Goal: Information Seeking & Learning: Learn about a topic

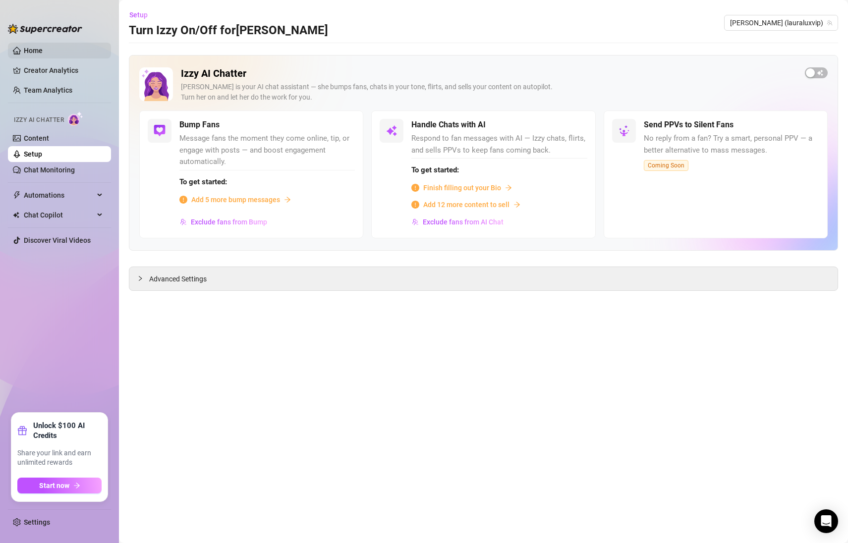
click at [43, 51] on link "Home" at bounding box center [33, 51] width 19 height 8
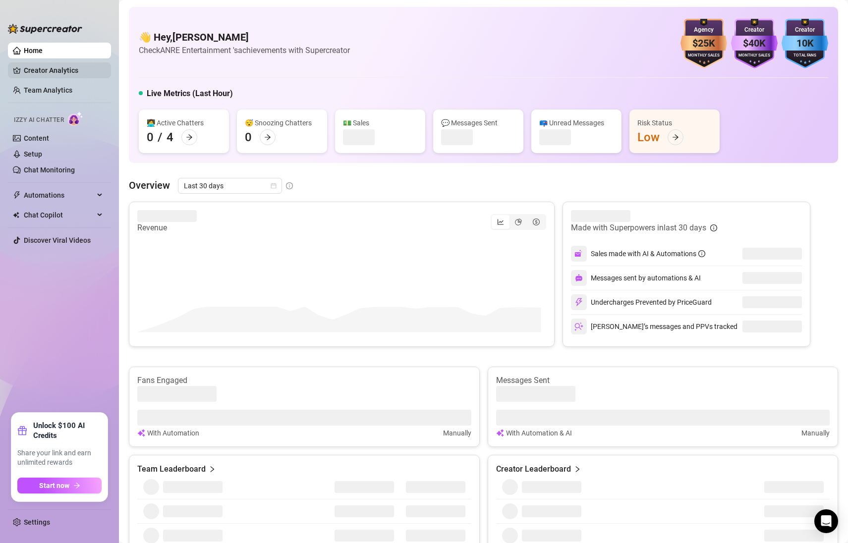
click at [62, 74] on link "Creator Analytics" at bounding box center [63, 70] width 79 height 16
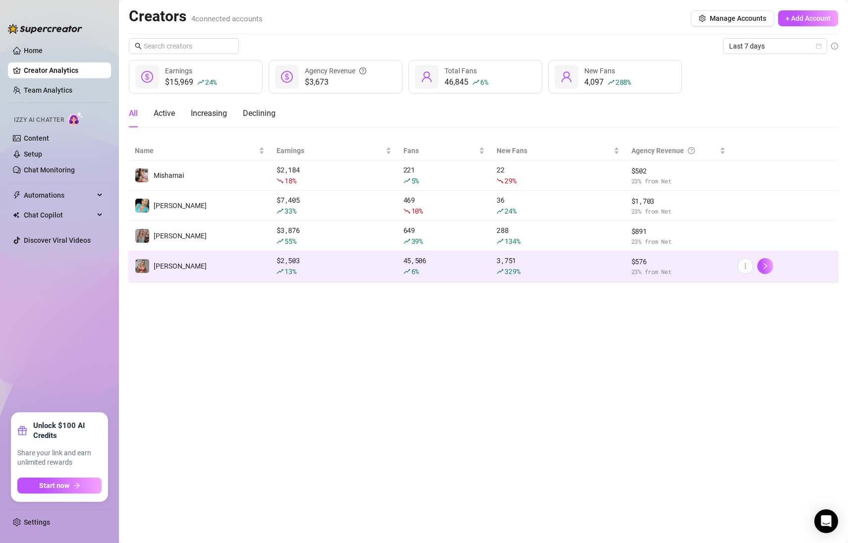
click at [280, 262] on div "$ 2,503 13 %" at bounding box center [334, 266] width 115 height 22
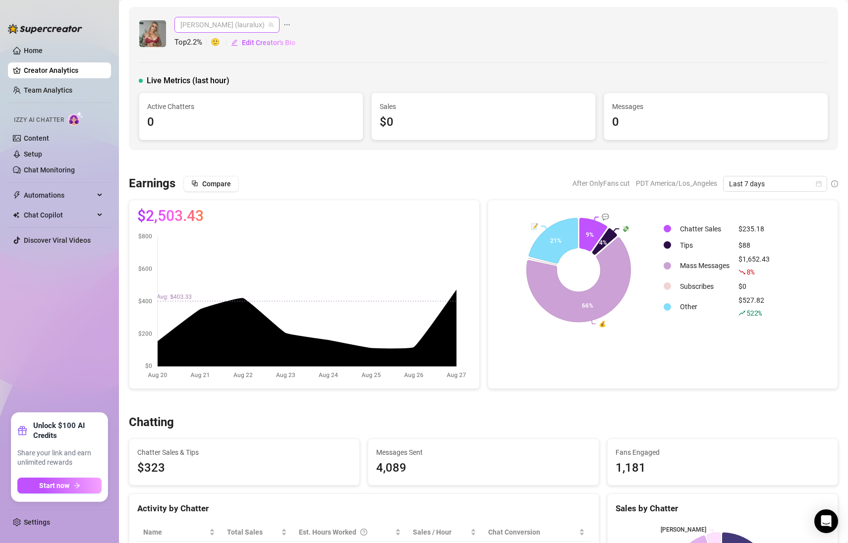
click at [227, 21] on span "[PERSON_NAME] (lauralux)" at bounding box center [226, 24] width 93 height 15
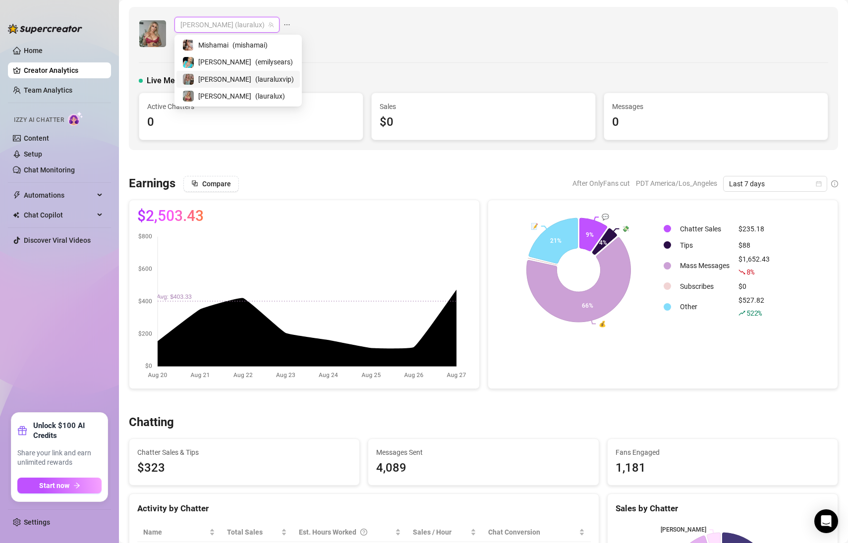
click at [261, 81] on div "[PERSON_NAME] ( lauraluxvip )" at bounding box center [238, 79] width 112 height 12
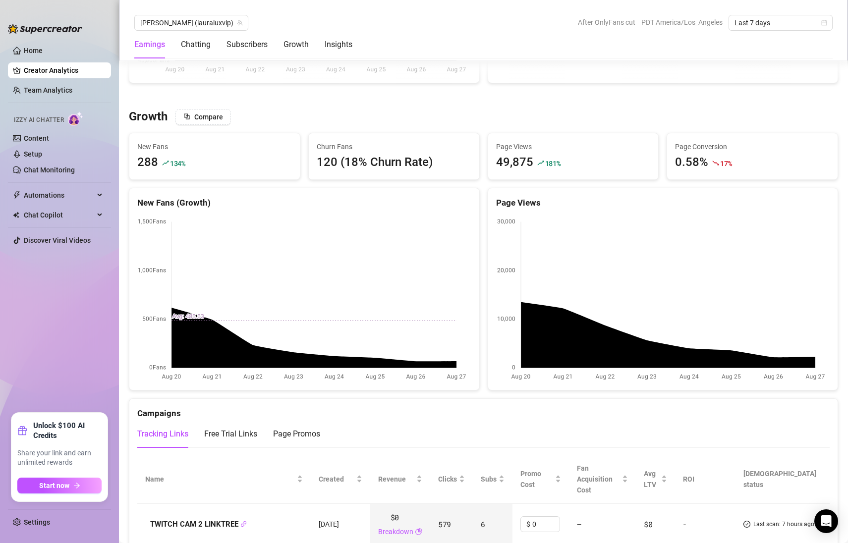
scroll to position [749, 0]
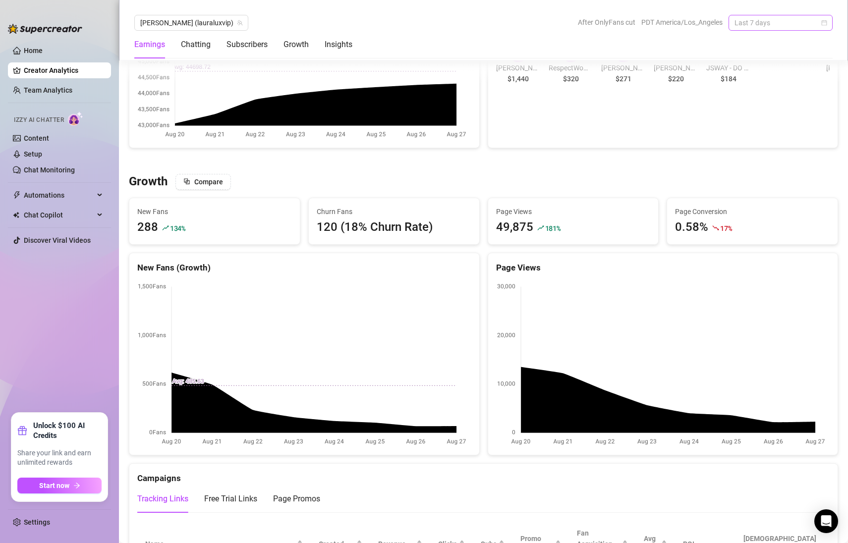
click at [767, 22] on span "Last 7 days" at bounding box center [781, 22] width 92 height 15
click at [768, 78] on div "Last 30 days" at bounding box center [781, 74] width 88 height 11
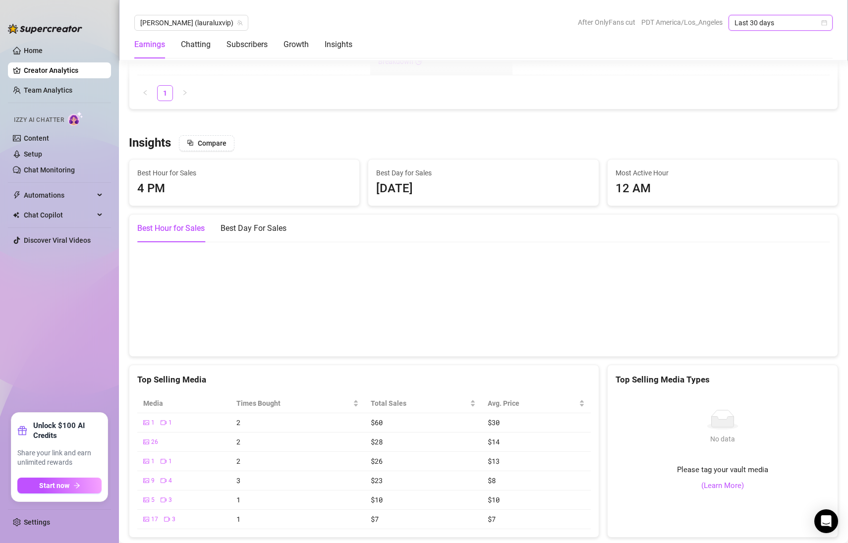
scroll to position [1482, 0]
